Goal: Task Accomplishment & Management: Use online tool/utility

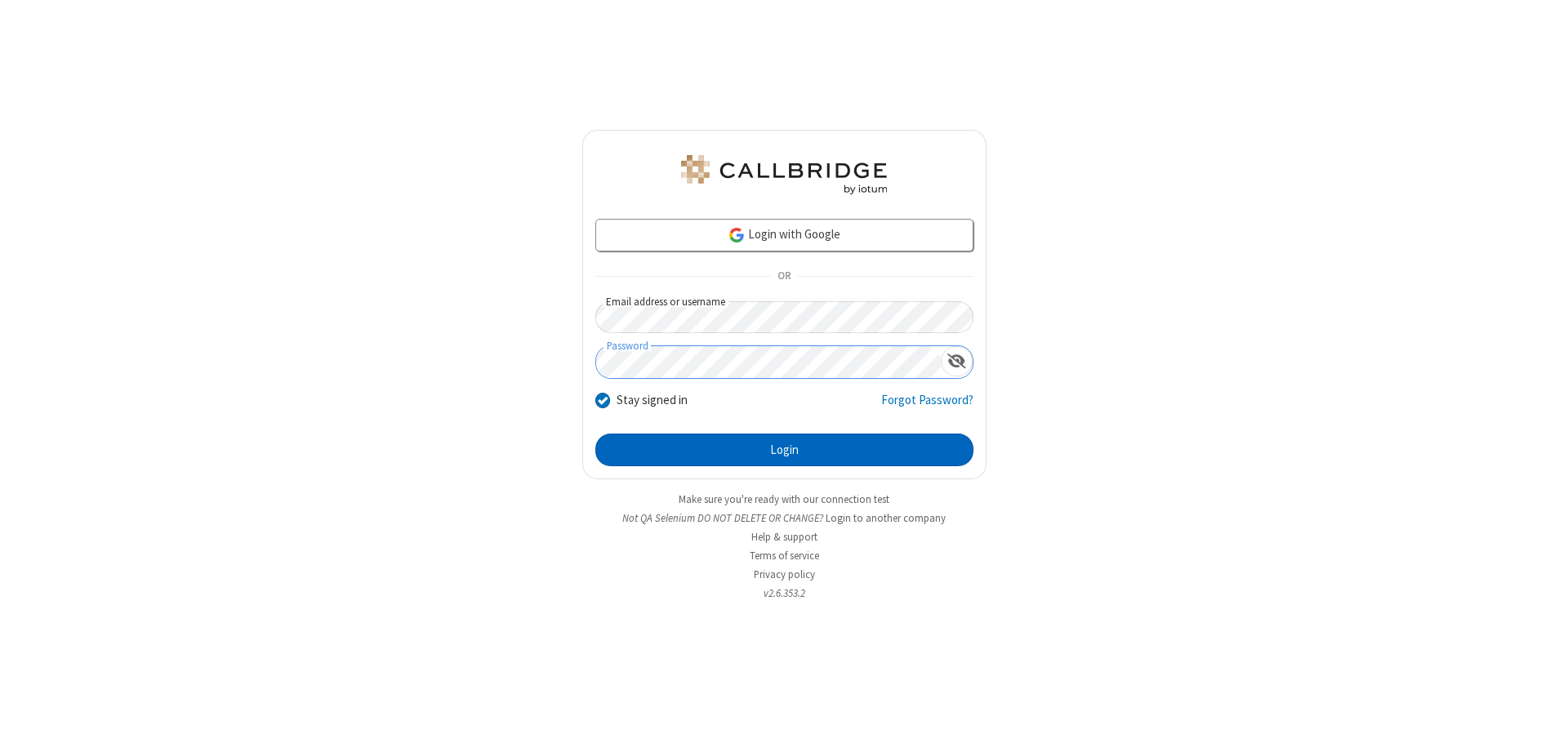
click at [784, 450] on button "Login" at bounding box center [784, 449] width 378 height 33
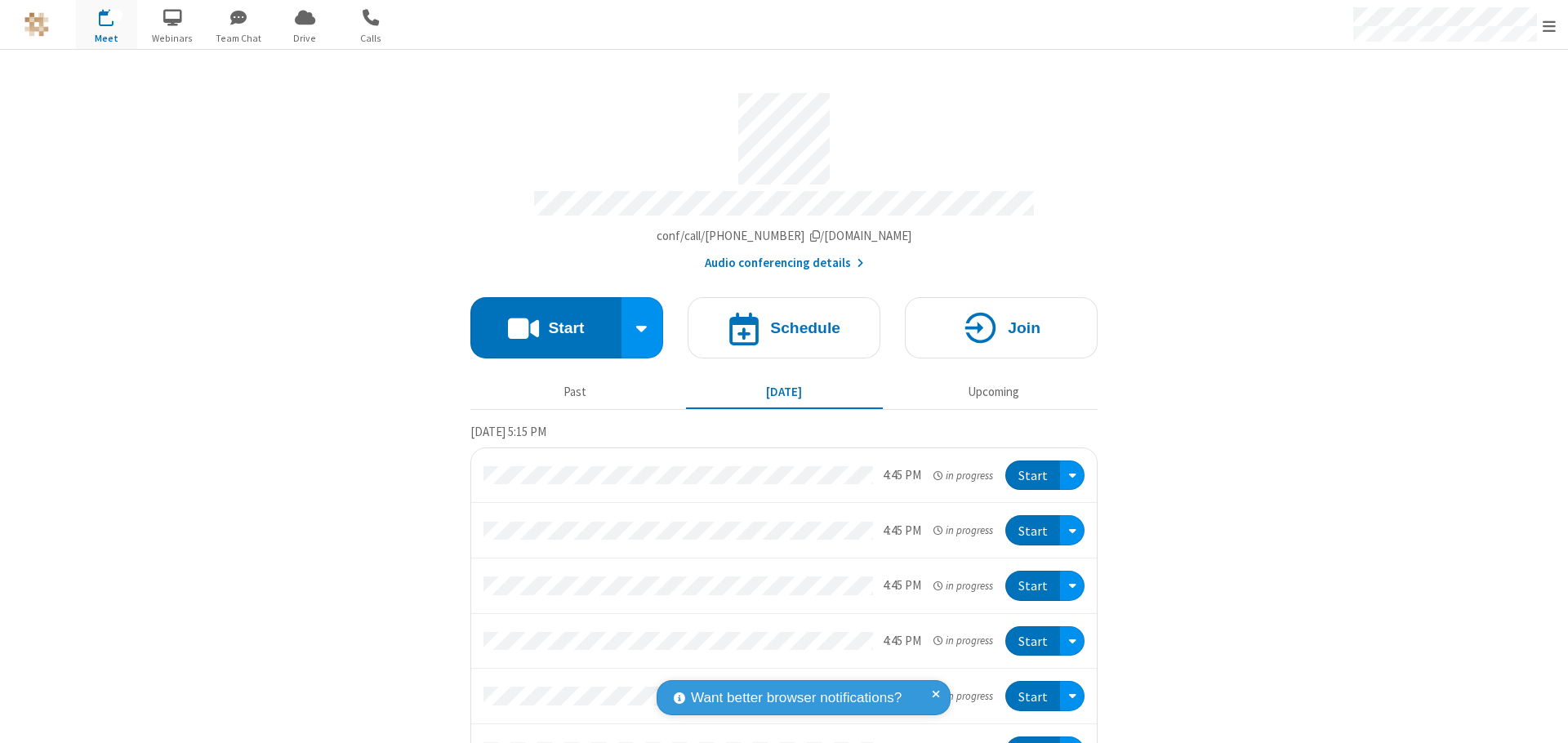
click at [539, 320] on button "Start" at bounding box center [546, 328] width 151 height 62
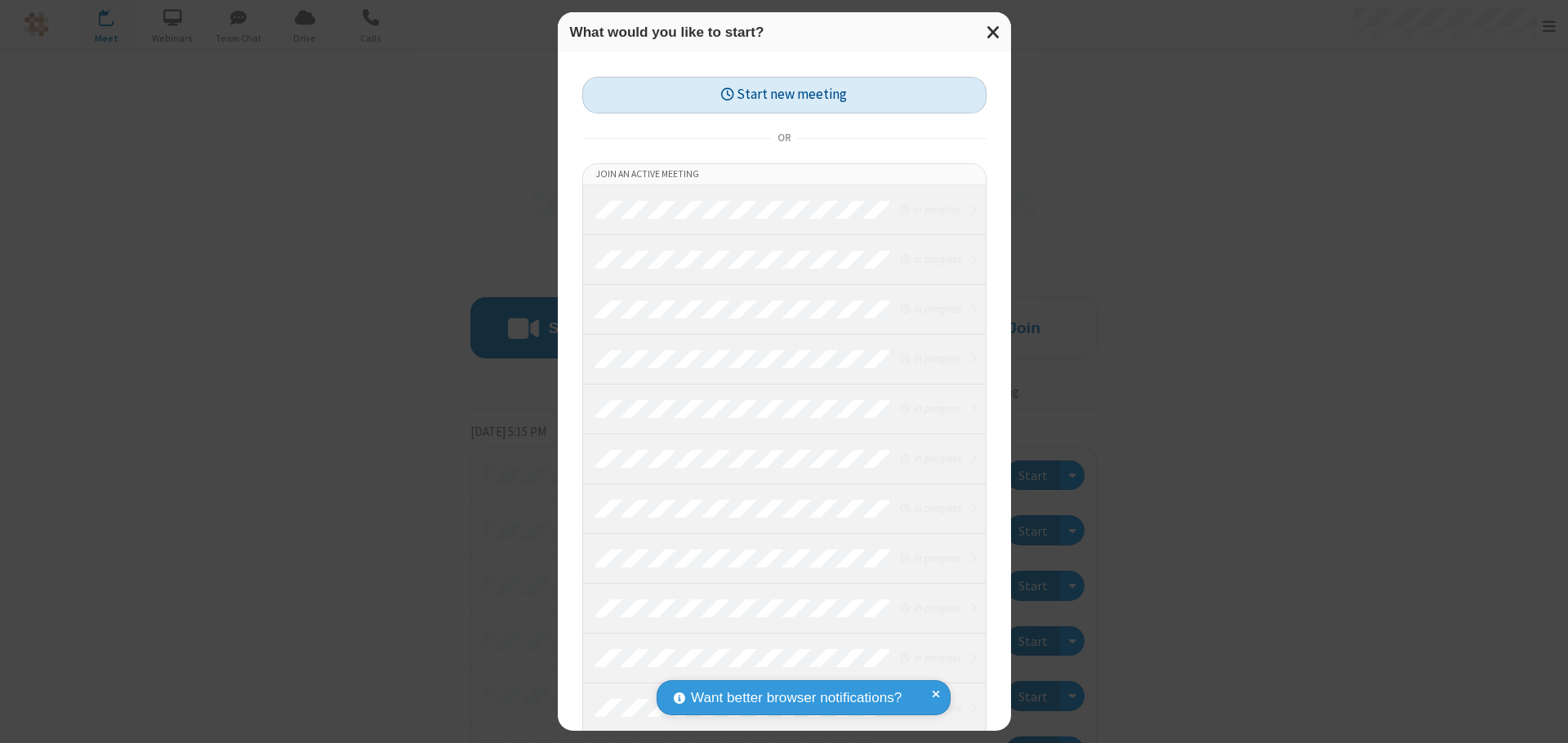
click at [784, 95] on button "Start new meeting" at bounding box center [784, 95] width 405 height 37
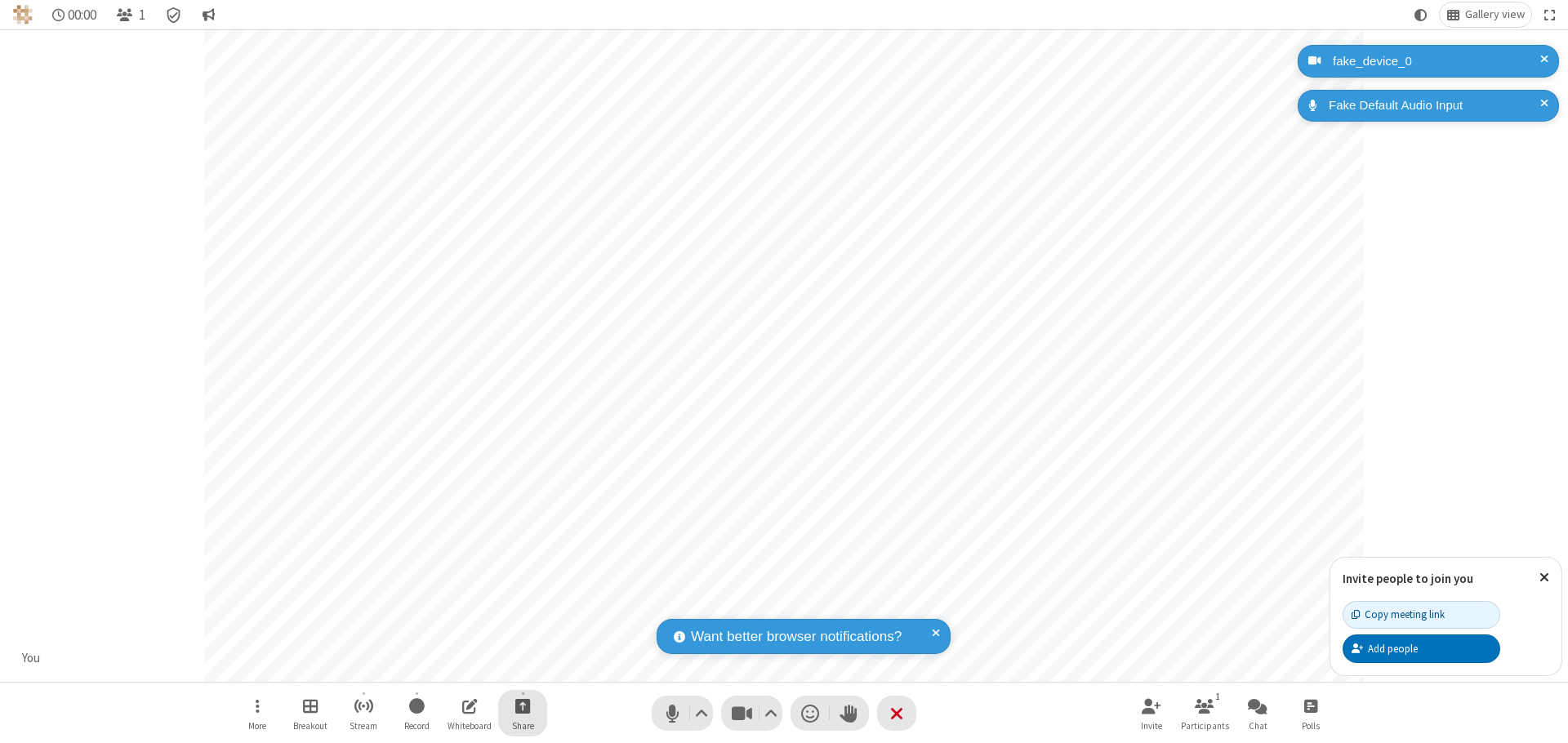
click at [522, 705] on span "Start sharing" at bounding box center [523, 705] width 16 height 20
click at [456, 667] on span "Share my screen" at bounding box center [456, 667] width 18 height 14
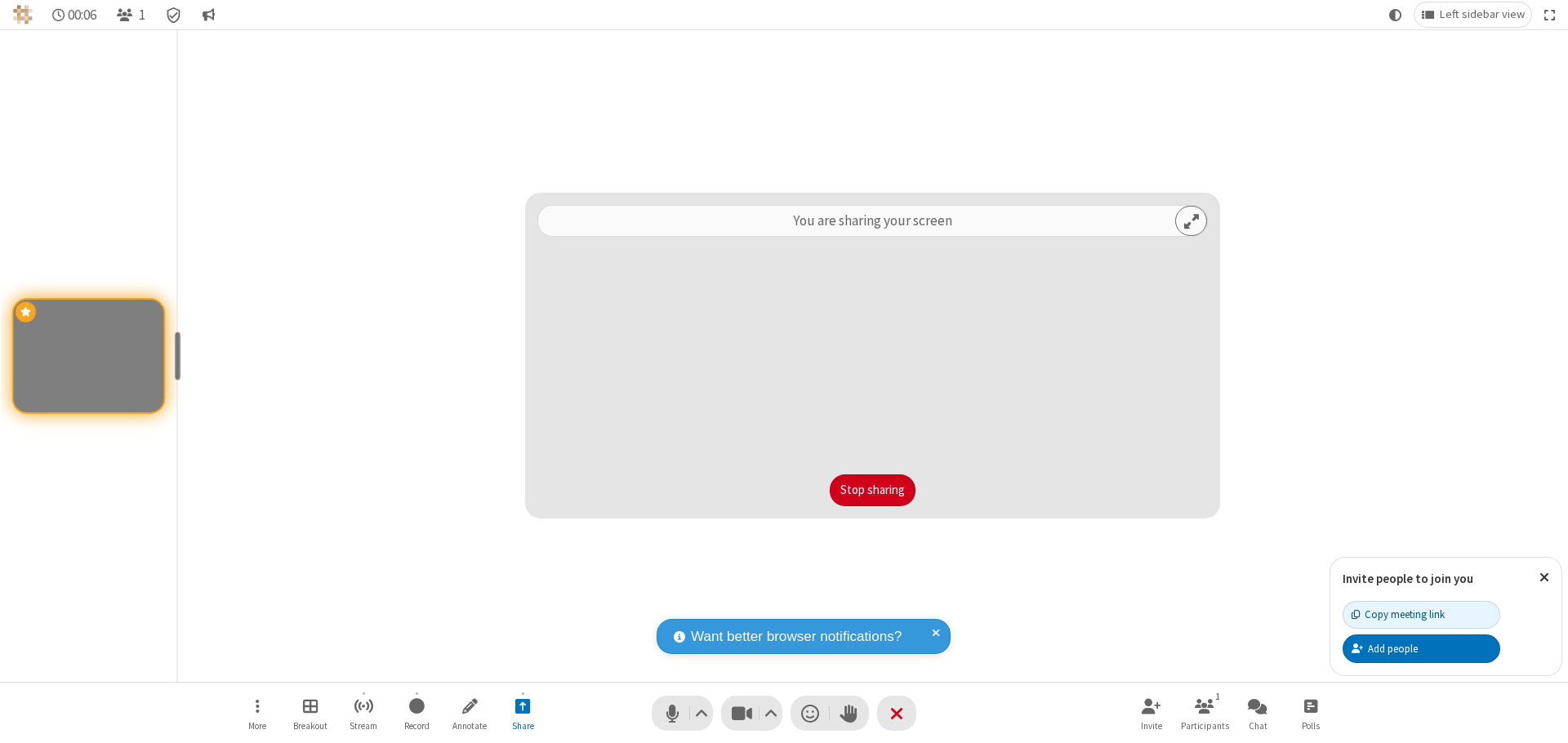
click at [872, 490] on button "Stop sharing" at bounding box center [872, 491] width 86 height 33
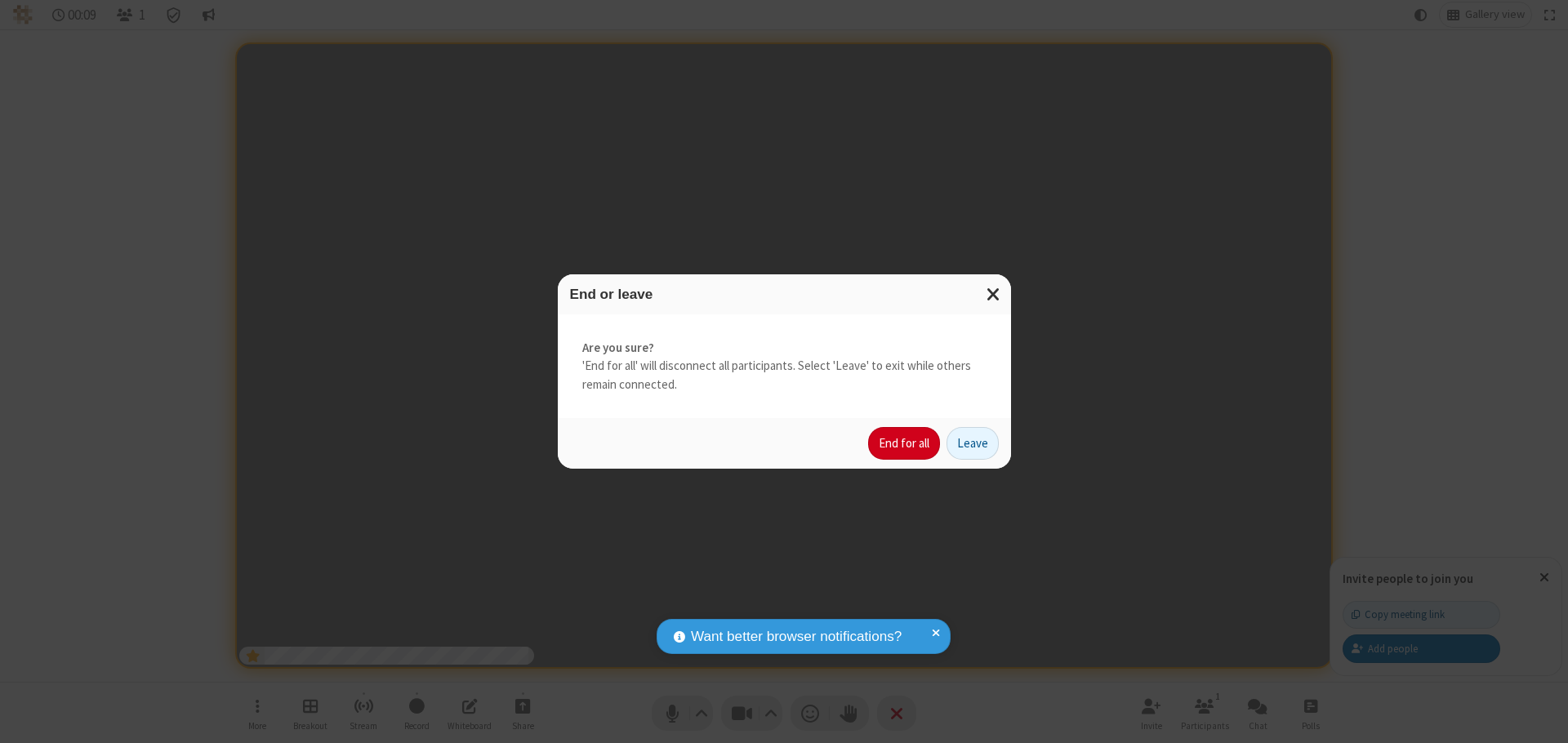
click at [905, 443] on button "End for all" at bounding box center [904, 443] width 72 height 33
